Goal: Task Accomplishment & Management: Use online tool/utility

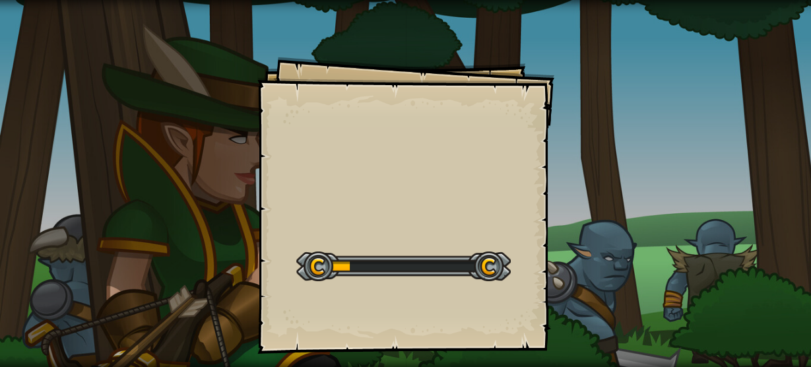
click at [384, 272] on div at bounding box center [403, 266] width 214 height 30
click at [383, 271] on div at bounding box center [403, 266] width 214 height 30
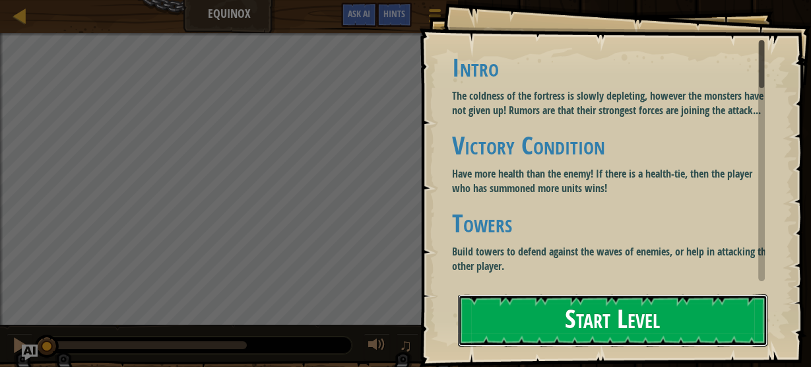
click at [602, 323] on button "Start Level" at bounding box center [613, 320] width 310 height 52
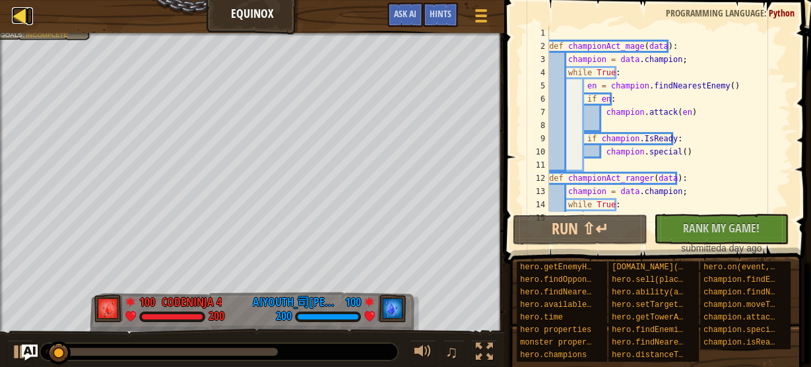
click at [15, 15] on div at bounding box center [20, 15] width 16 height 16
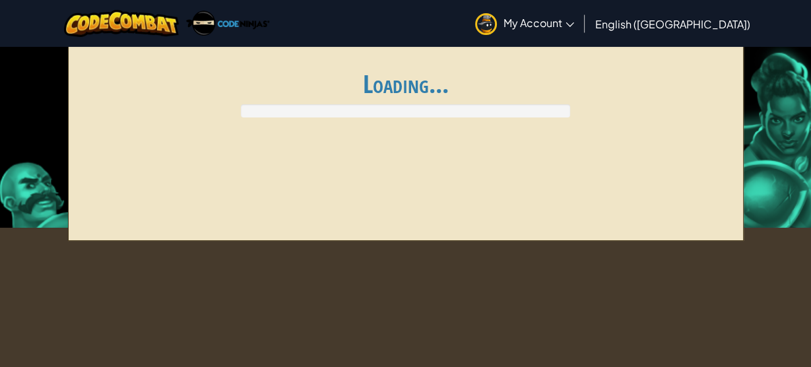
drag, startPoint x: 33, startPoint y: 207, endPoint x: 276, endPoint y: 205, distance: 243.5
click at [276, 205] on div "As the ice melts and spring awakens, players must defend their base from waves …" at bounding box center [406, 142] width 676 height 198
click at [282, 177] on div "As the ice melts and spring awakens, players must defend their base from waves …" at bounding box center [406, 142] width 676 height 198
drag, startPoint x: 286, startPoint y: 176, endPoint x: 290, endPoint y: 167, distance: 10.3
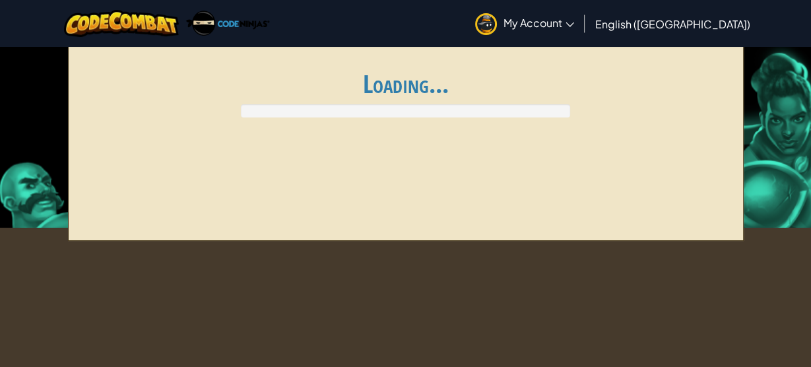
click at [287, 175] on div "As the ice melts and spring awakens, players must defend their base from waves …" at bounding box center [406, 142] width 676 height 198
click at [290, 167] on div "As the ice melts and spring awakens, players must defend their base from waves …" at bounding box center [406, 142] width 676 height 198
